Goal: Find specific page/section: Find specific page/section

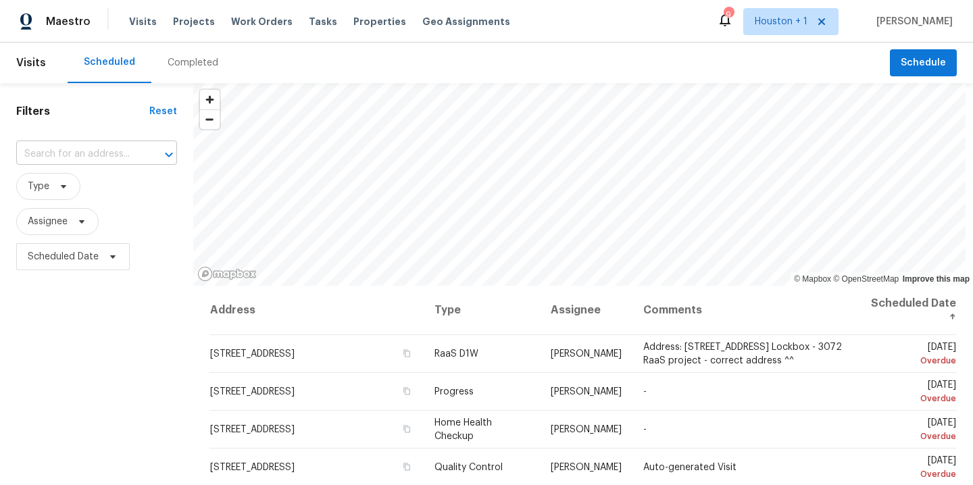
click at [88, 153] on input "text" at bounding box center [77, 154] width 123 height 21
type input "2603 b"
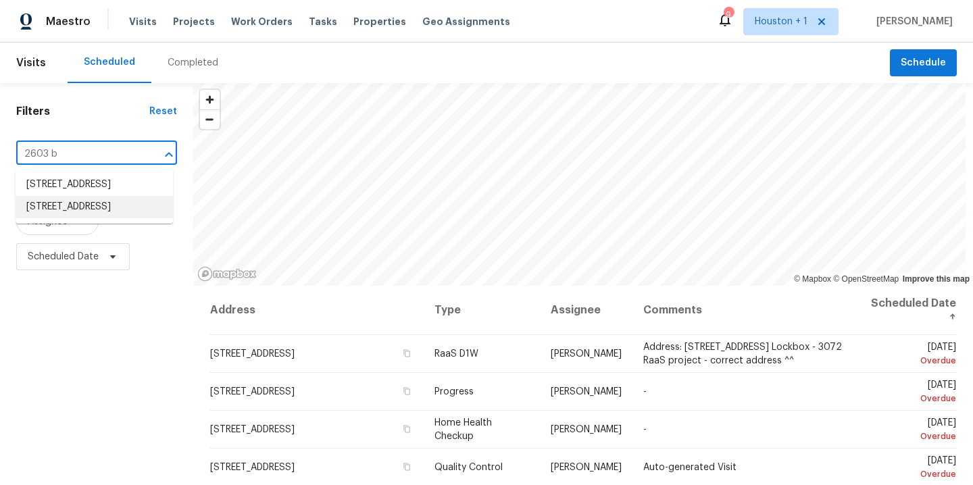
click at [111, 218] on li "[STREET_ADDRESS]" at bounding box center [94, 207] width 157 height 22
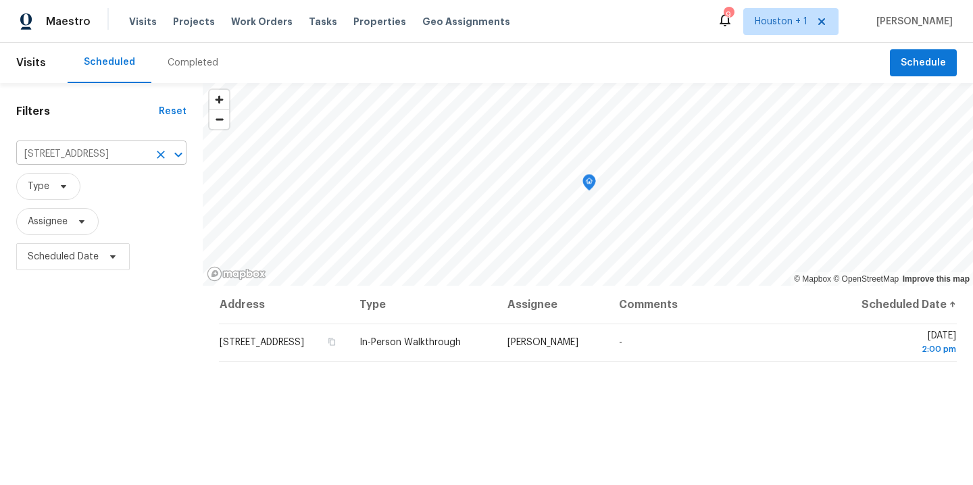
click at [159, 159] on icon "Clear" at bounding box center [161, 155] width 14 height 14
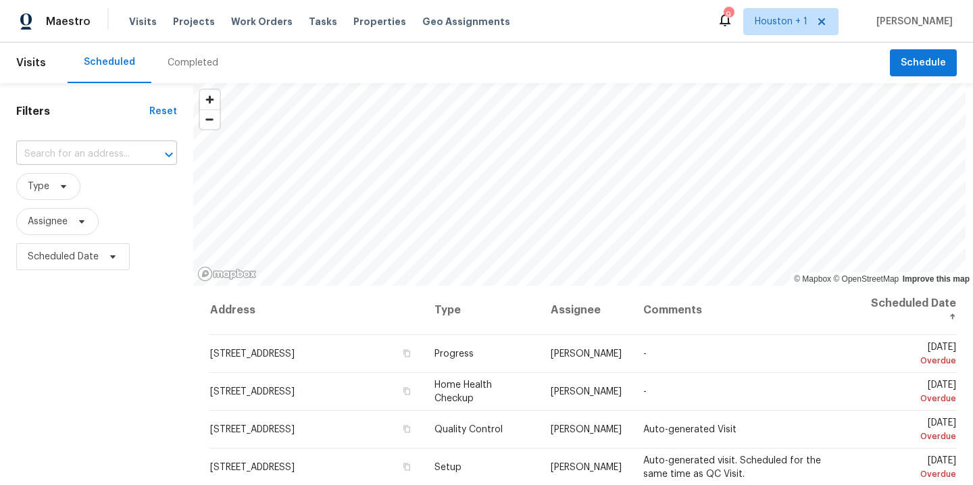
click at [86, 149] on input "text" at bounding box center [77, 154] width 123 height 21
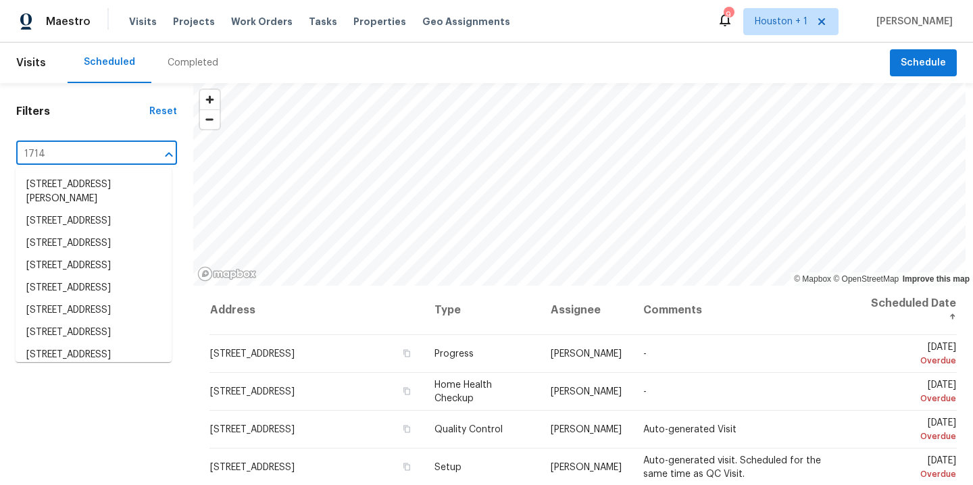
type input "1714 a"
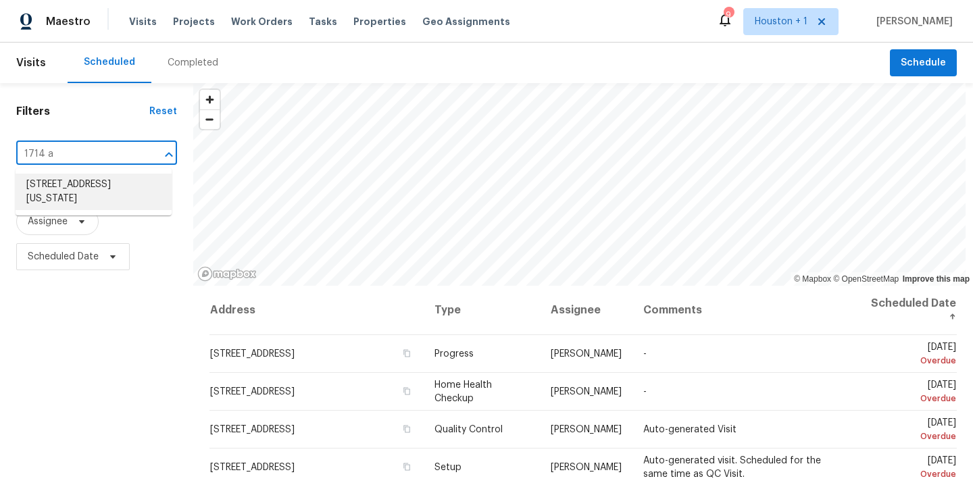
click at [93, 191] on li "[STREET_ADDRESS][US_STATE]" at bounding box center [94, 192] width 156 height 36
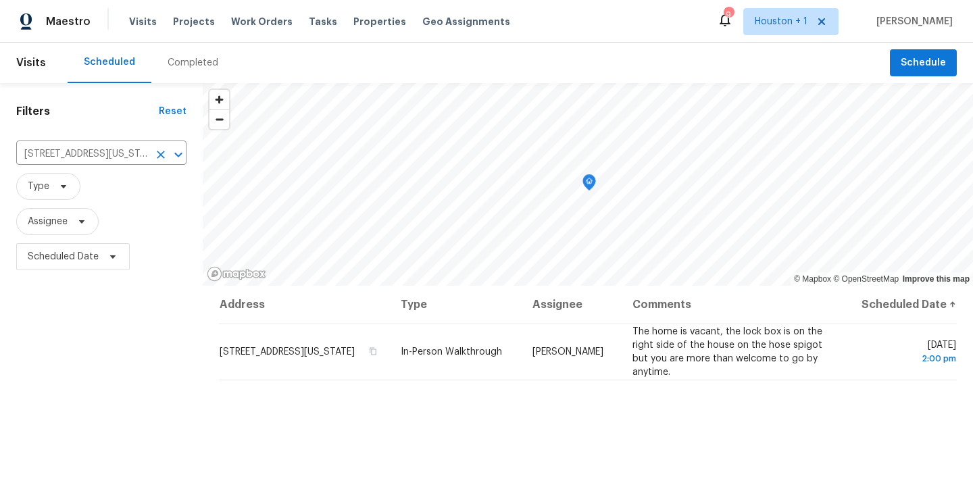
click at [57, 142] on div "[STREET_ADDRESS][US_STATE] ​" at bounding box center [101, 154] width 170 height 29
type input "5207 r"
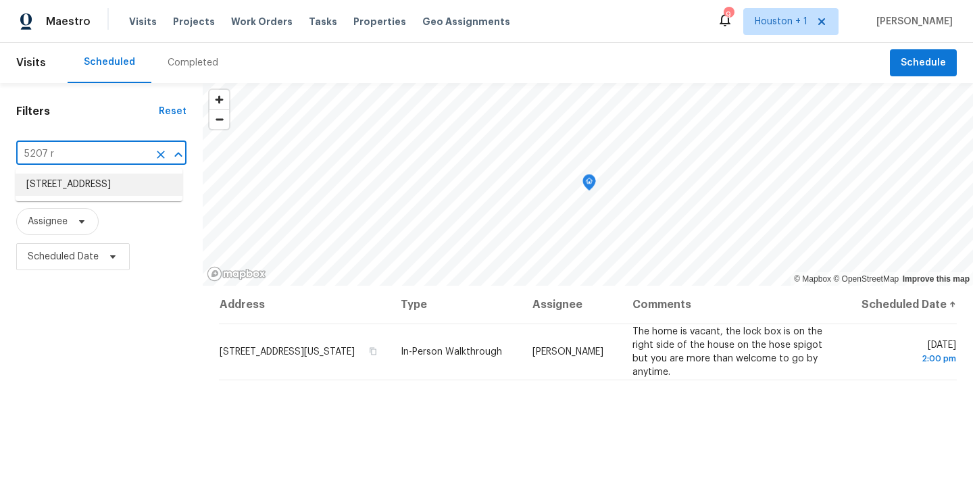
click at [78, 196] on li "[STREET_ADDRESS]" at bounding box center [99, 185] width 167 height 22
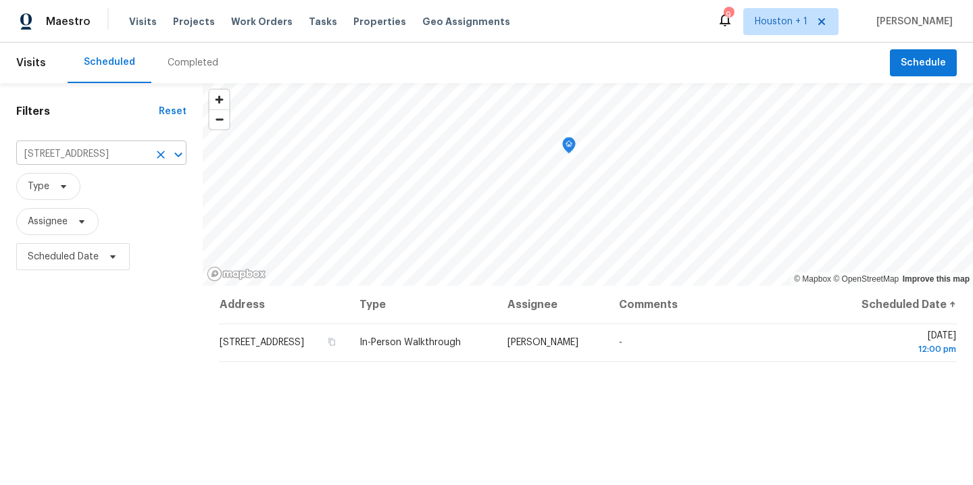
click at [160, 158] on icon "Clear" at bounding box center [161, 155] width 14 height 14
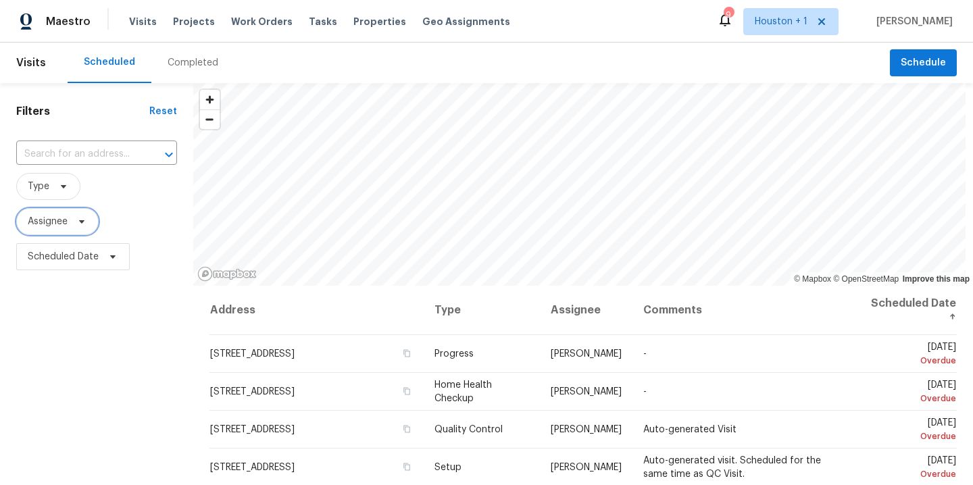
click at [64, 218] on span "Assignee" at bounding box center [48, 222] width 40 height 14
type input "[PERSON_NAME]"
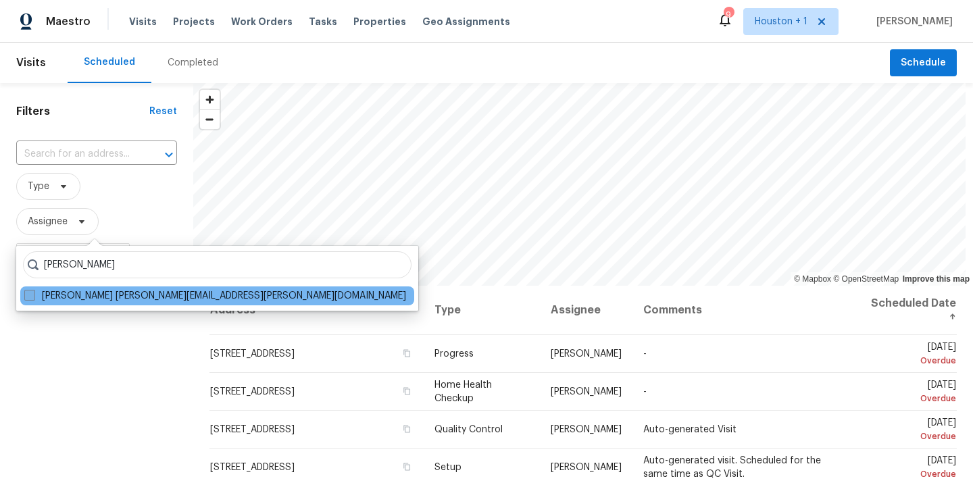
click at [43, 299] on label "[PERSON_NAME] [PERSON_NAME][EMAIL_ADDRESS][PERSON_NAME][DOMAIN_NAME]" at bounding box center [215, 296] width 382 height 14
click at [33, 298] on input "[PERSON_NAME] [PERSON_NAME][EMAIL_ADDRESS][PERSON_NAME][DOMAIN_NAME]" at bounding box center [28, 293] width 9 height 9
checkbox input "true"
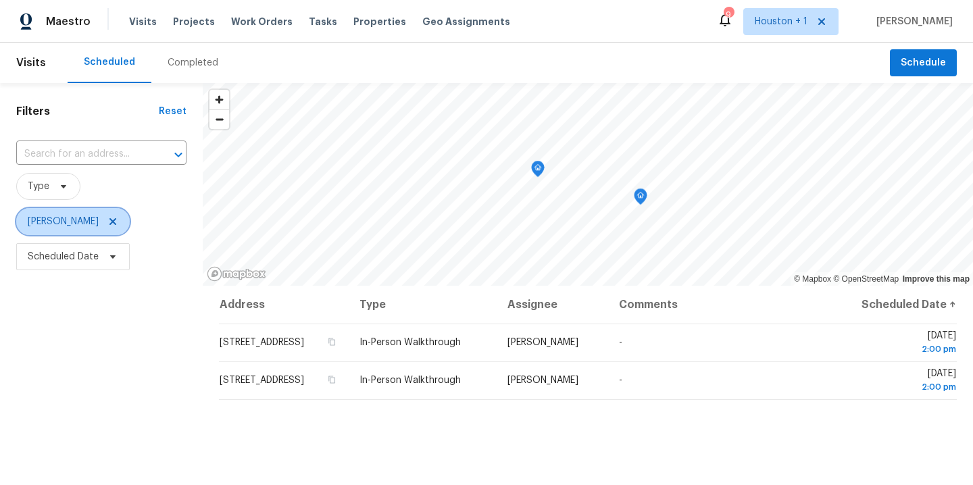
click at [109, 223] on icon at bounding box center [112, 221] width 7 height 7
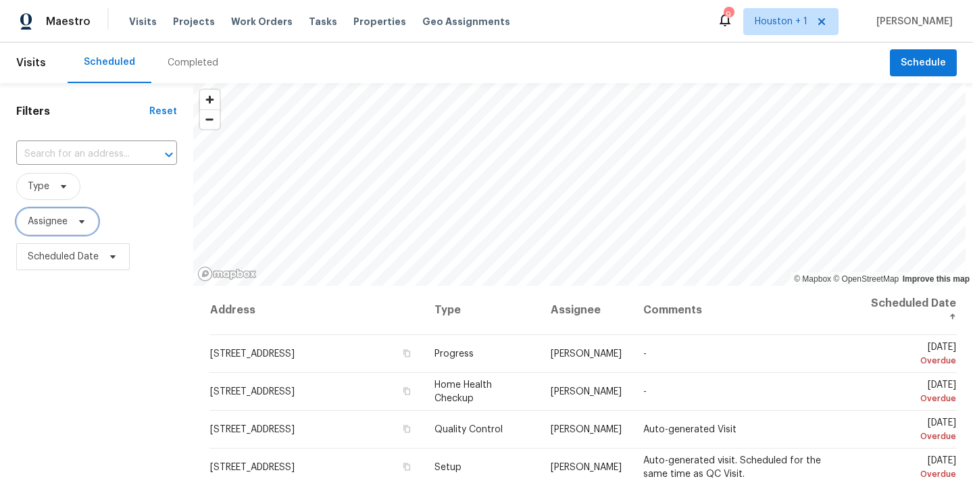
click at [59, 232] on span "Assignee" at bounding box center [57, 221] width 82 height 27
type input "[PERSON_NAME]"
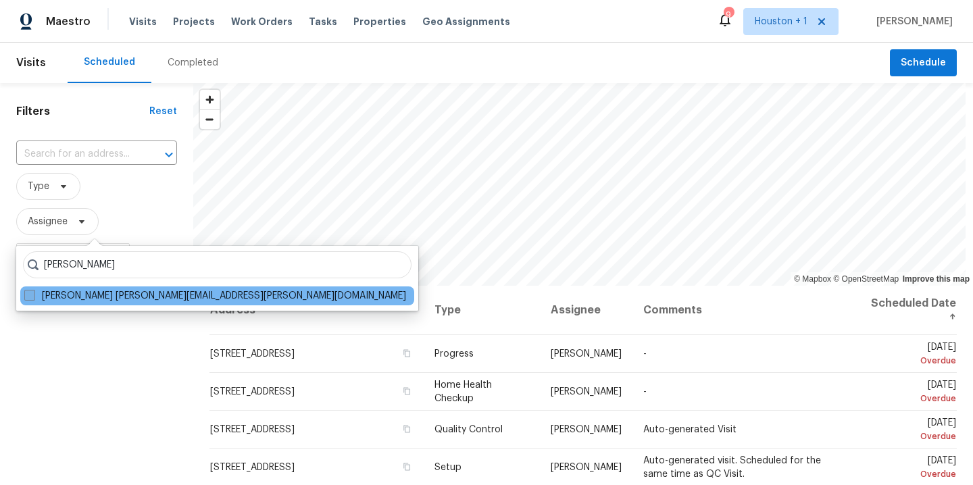
click at [86, 301] on label "[PERSON_NAME] [PERSON_NAME][EMAIL_ADDRESS][PERSON_NAME][DOMAIN_NAME]" at bounding box center [215, 296] width 382 height 14
click at [33, 298] on input "[PERSON_NAME] [PERSON_NAME][EMAIL_ADDRESS][PERSON_NAME][DOMAIN_NAME]" at bounding box center [28, 293] width 9 height 9
checkbox input "true"
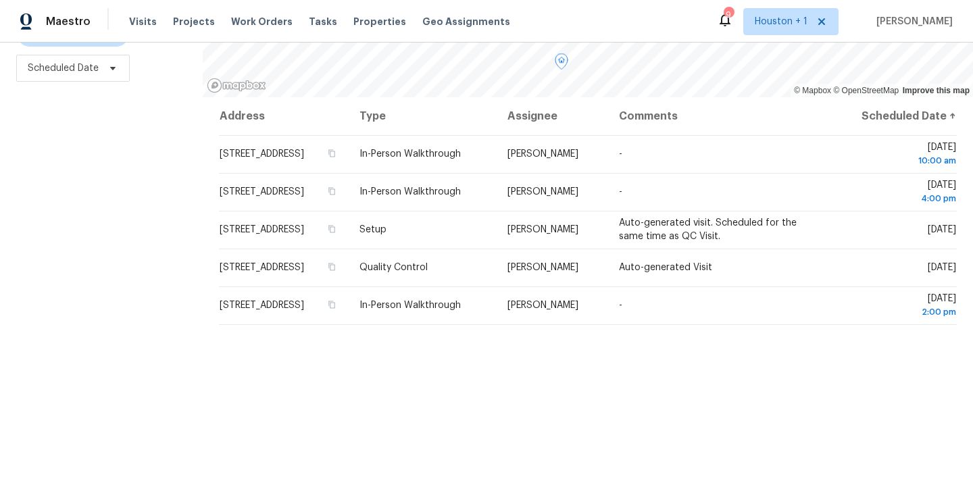
scroll to position [191, 0]
